Goal: Communication & Community: Answer question/provide support

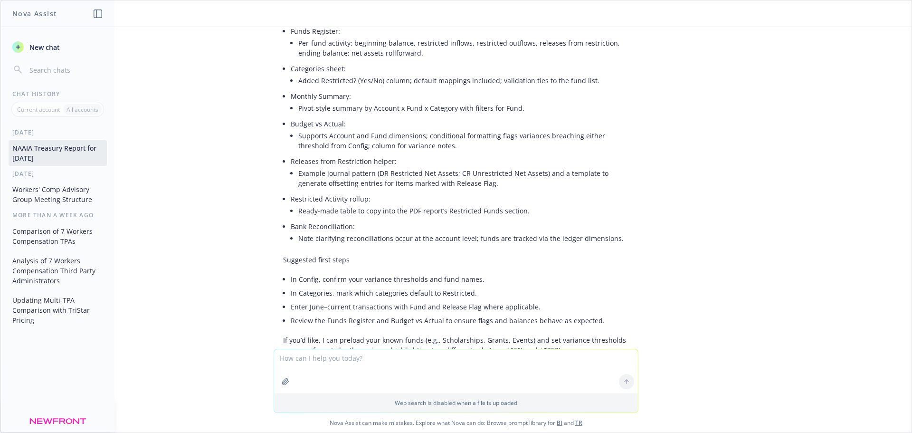
scroll to position [6126, 0]
